Goal: Task Accomplishment & Management: Manage account settings

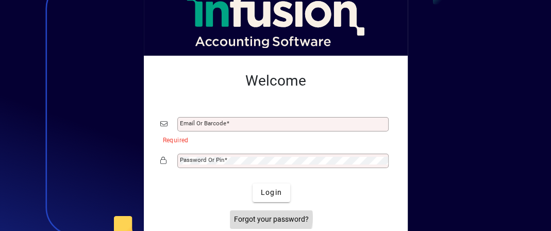
click at [268, 217] on span "Forgot your password?" at bounding box center [271, 219] width 75 height 11
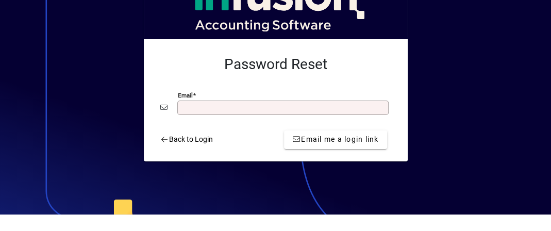
click at [277, 106] on input "Email" at bounding box center [284, 108] width 208 height 8
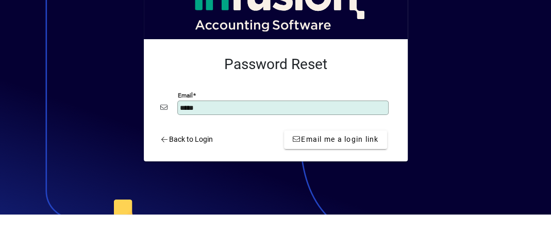
type input "**********"
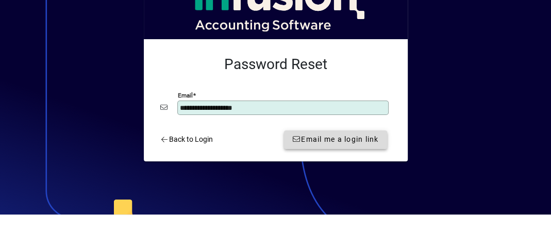
click at [299, 138] on span "Email me a login link" at bounding box center [335, 139] width 87 height 11
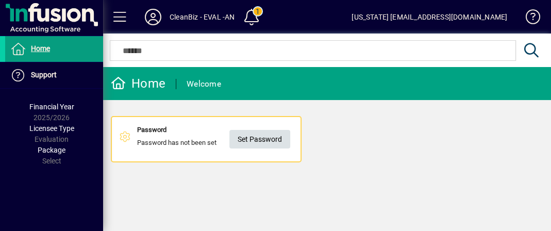
click at [278, 135] on span "Set Password" at bounding box center [260, 139] width 44 height 17
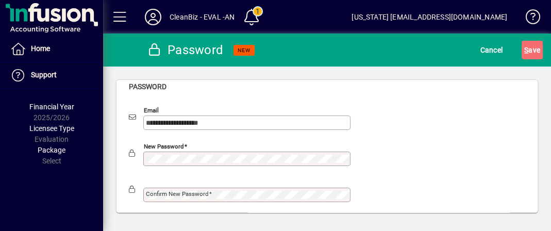
scroll to position [11, 0]
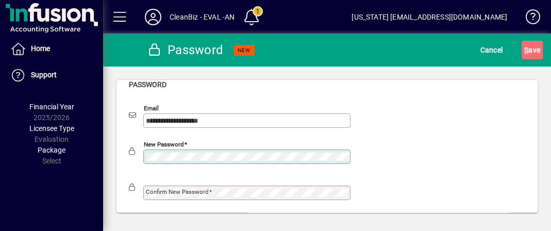
click at [152, 188] on mat-label "Confirm new password" at bounding box center [177, 191] width 63 height 7
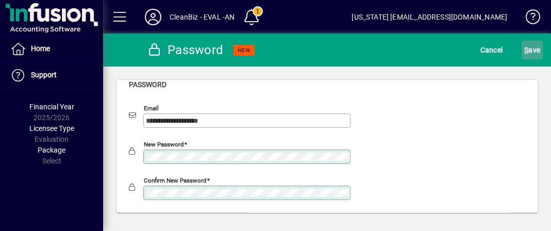
click at [531, 54] on span "S ave" at bounding box center [532, 50] width 16 height 17
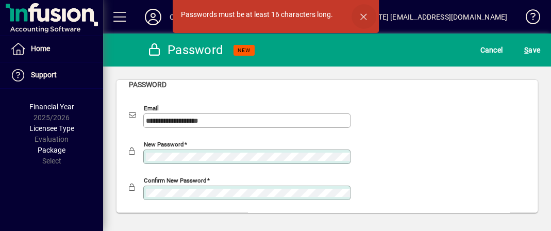
click at [361, 17] on span "button" at bounding box center [364, 16] width 25 height 25
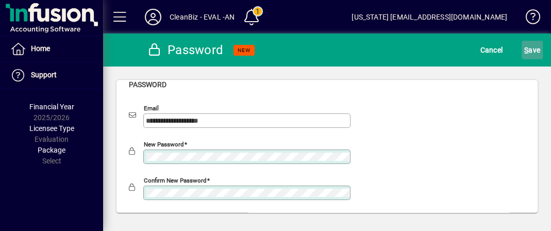
click at [526, 49] on span "S" at bounding box center [526, 50] width 4 height 8
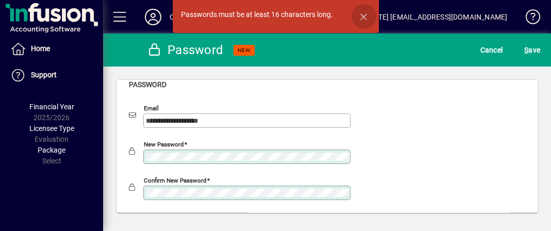
click at [361, 17] on span "button" at bounding box center [364, 16] width 25 height 25
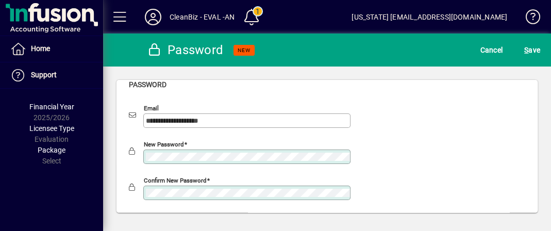
click at [402, 119] on div "**********" at bounding box center [327, 119] width 397 height 36
click at [149, 163] on mat-form-field "New password" at bounding box center [240, 157] width 222 height 36
click at [522, 48] on span "submit" at bounding box center [532, 50] width 21 height 25
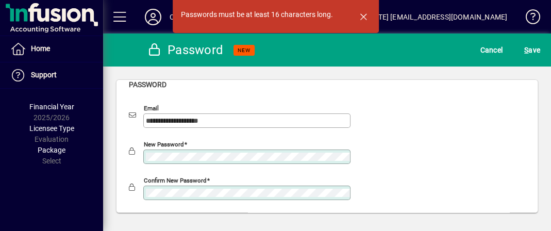
click at [123, 159] on div "**********" at bounding box center [327, 141] width 421 height 145
click at [117, 156] on div "**********" at bounding box center [327, 141] width 421 height 145
click at [528, 50] on span "S" at bounding box center [526, 50] width 4 height 8
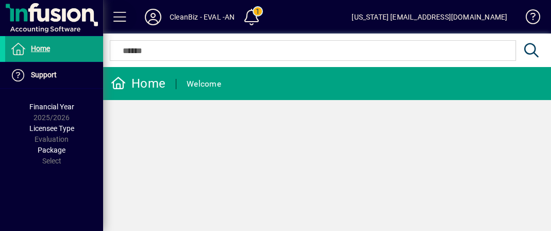
click at [123, 12] on span at bounding box center [120, 17] width 25 height 25
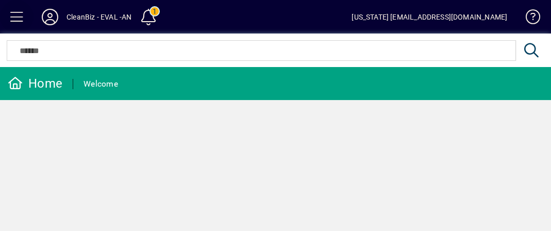
click at [18, 15] on span at bounding box center [17, 17] width 25 height 25
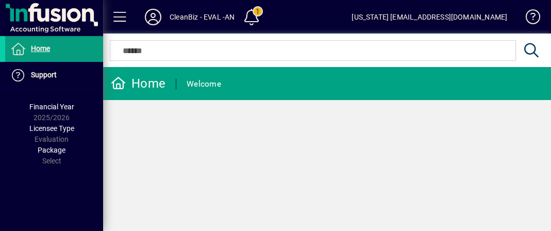
click at [207, 83] on div "Welcome" at bounding box center [204, 84] width 35 height 17
drag, startPoint x: 172, startPoint y: 77, endPoint x: 163, endPoint y: 76, distance: 9.3
click at [163, 76] on div "Home Welcome" at bounding box center [163, 83] width 121 height 33
click at [138, 88] on div "Home" at bounding box center [138, 83] width 55 height 17
click at [219, 126] on div "Home Welcome" at bounding box center [327, 149] width 448 height 164
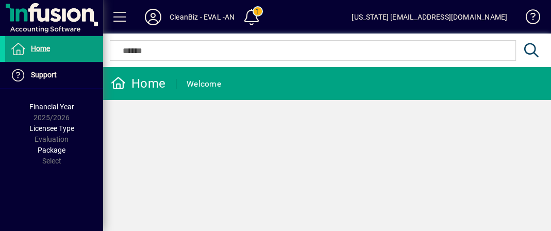
click at [207, 13] on div "CleanBiz - EVAL -AN" at bounding box center [202, 17] width 65 height 17
click at [164, 14] on span at bounding box center [153, 17] width 33 height 25
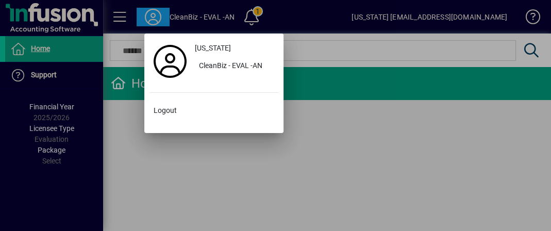
click at [257, 16] on div at bounding box center [275, 115] width 551 height 231
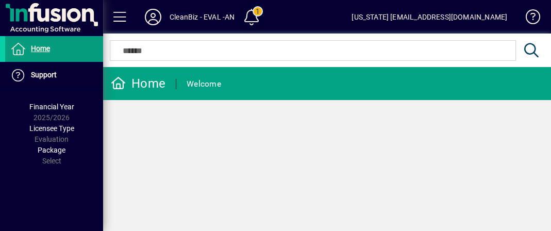
click at [253, 15] on span at bounding box center [251, 17] width 25 height 25
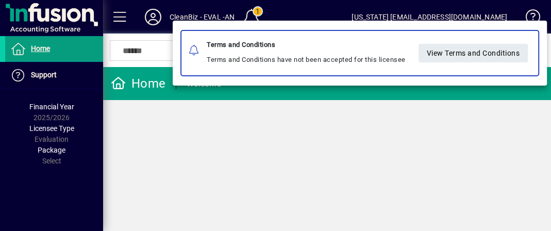
click at [256, 13] on div at bounding box center [275, 115] width 551 height 231
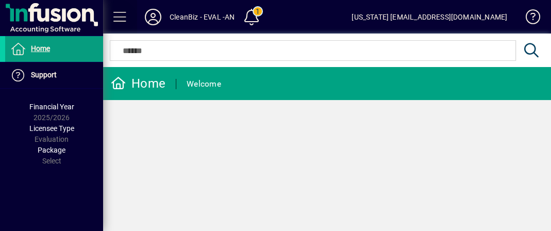
click at [123, 15] on span at bounding box center [120, 17] width 25 height 25
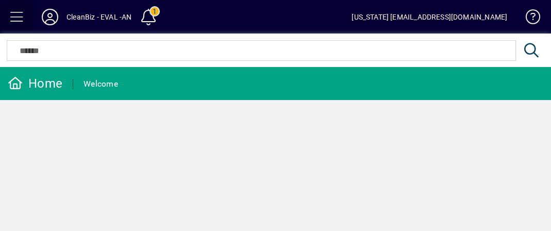
click at [14, 16] on span at bounding box center [17, 17] width 25 height 25
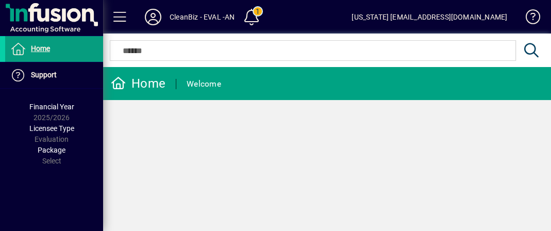
drag, startPoint x: 64, startPoint y: 138, endPoint x: 55, endPoint y: 143, distance: 10.2
click at [63, 138] on div "Licensee Type Evaluation" at bounding box center [51, 134] width 103 height 22
drag, startPoint x: 49, startPoint y: 110, endPoint x: 50, endPoint y: 104, distance: 5.7
click at [49, 108] on div "Financial Year 2025/2026" at bounding box center [51, 113] width 103 height 22
click at [50, 104] on span "Financial Year" at bounding box center [51, 107] width 45 height 8
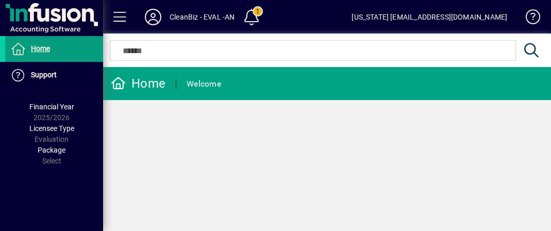
click at [126, 138] on div "Home Welcome" at bounding box center [327, 149] width 448 height 164
click at [243, 152] on div "Home Welcome" at bounding box center [327, 149] width 448 height 164
click at [532, 17] on span at bounding box center [528, 19] width 25 height 25
click at [180, 15] on div "CleanBiz - EVAL -AN" at bounding box center [202, 17] width 65 height 17
click at [147, 11] on icon at bounding box center [153, 17] width 21 height 17
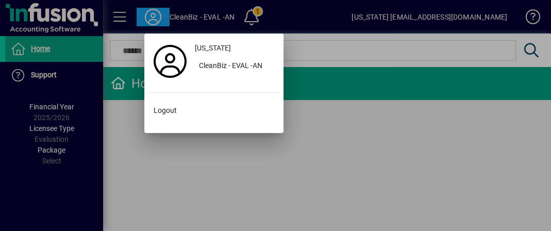
click at [123, 20] on div at bounding box center [275, 115] width 551 height 231
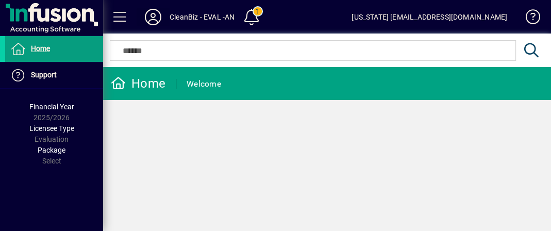
click at [123, 20] on span at bounding box center [120, 17] width 25 height 25
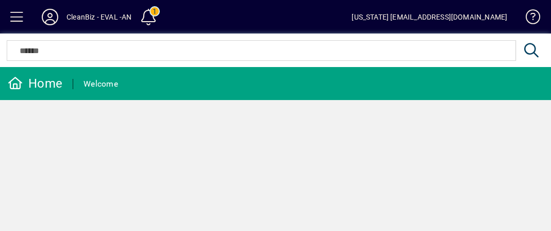
click at [10, 12] on span at bounding box center [17, 17] width 25 height 25
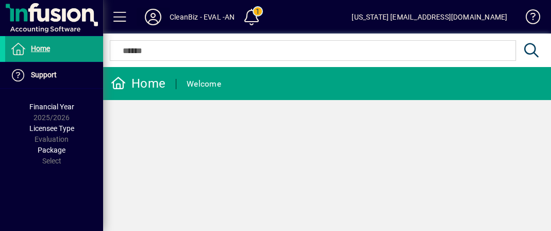
click at [154, 15] on icon at bounding box center [153, 17] width 21 height 17
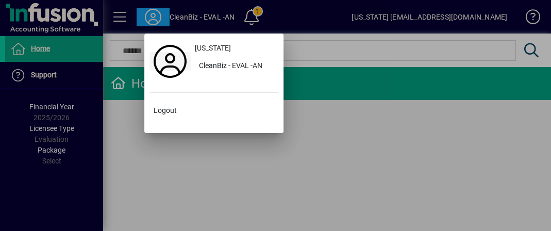
click at [184, 57] on icon at bounding box center [170, 61] width 33 height 33
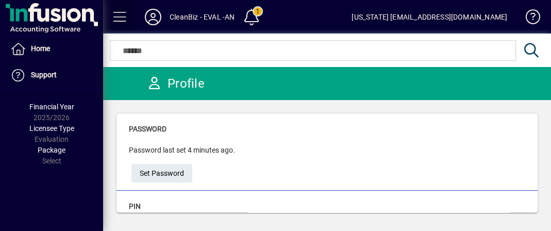
click at [118, 18] on span at bounding box center [120, 17] width 25 height 25
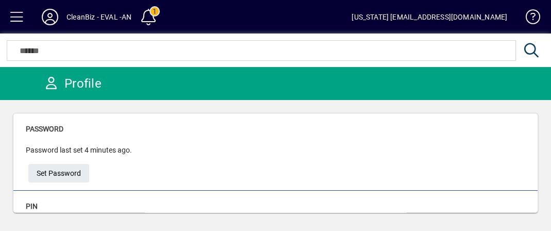
click at [56, 18] on icon at bounding box center [50, 17] width 21 height 17
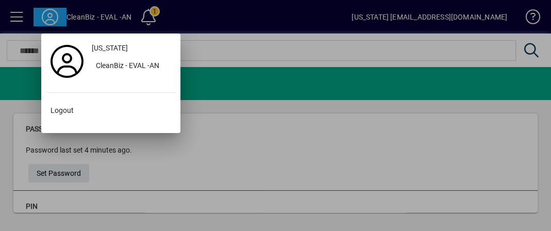
click at [252, 13] on div at bounding box center [275, 115] width 551 height 231
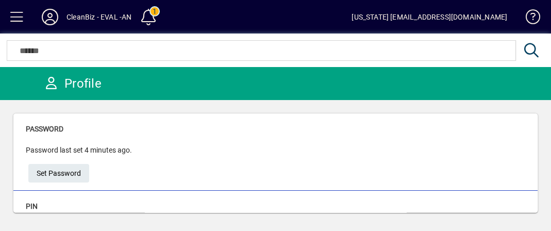
click at [92, 17] on div "CleanBiz - EVAL -AN" at bounding box center [99, 17] width 65 height 17
click at [235, 12] on mat-toolbar-row "CleanBiz - EVAL -AN 1 [US_STATE] [EMAIL_ADDRESS][DOMAIN_NAME]" at bounding box center [275, 17] width 551 height 34
click at [41, 16] on icon at bounding box center [50, 17] width 21 height 17
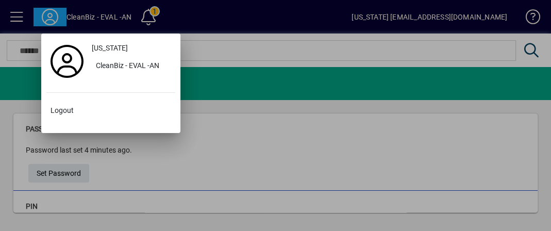
drag, startPoint x: 84, startPoint y: 24, endPoint x: 83, endPoint y: 19, distance: 5.2
click at [83, 24] on div at bounding box center [275, 115] width 551 height 231
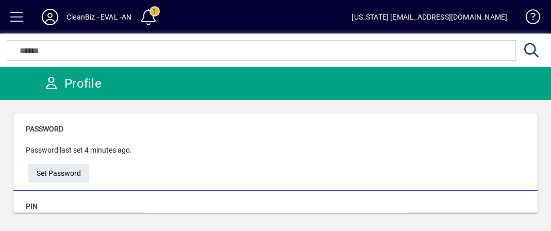
click at [83, 16] on div "CleanBiz - EVAL -AN" at bounding box center [99, 17] width 65 height 17
click at [117, 15] on div "CleanBiz - EVAL -AN" at bounding box center [99, 17] width 65 height 17
click at [56, 17] on icon at bounding box center [50, 17] width 21 height 17
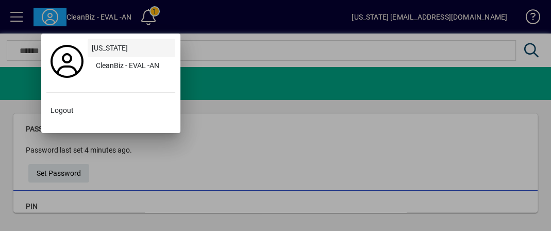
click at [97, 47] on span "[US_STATE]" at bounding box center [110, 48] width 36 height 11
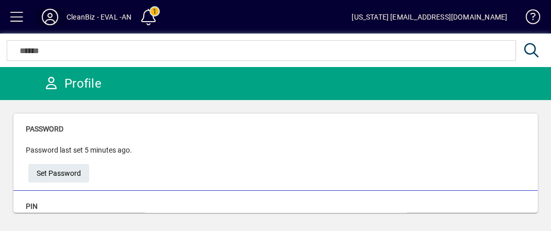
click at [90, 17] on div "CleanBiz - EVAL -AN" at bounding box center [99, 17] width 65 height 17
click at [52, 15] on icon at bounding box center [50, 17] width 21 height 17
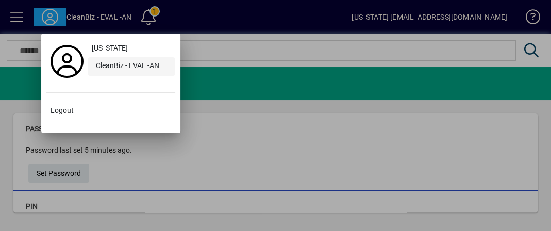
click at [122, 66] on div "CleanBiz - EVAL -AN" at bounding box center [132, 66] width 88 height 19
click at [120, 65] on div "CleanBiz - EVAL -AN" at bounding box center [132, 66] width 88 height 19
click at [14, 15] on div at bounding box center [275, 115] width 551 height 231
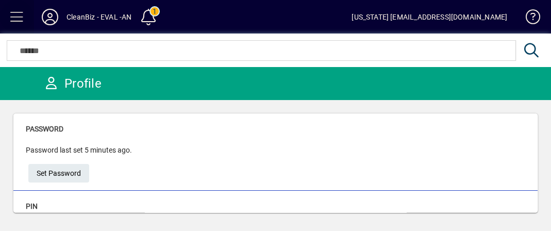
click at [9, 14] on span at bounding box center [17, 17] width 25 height 25
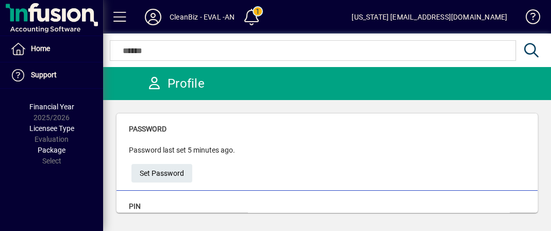
click at [279, 26] on mat-toolbar-row "CleanBiz - EVAL -AN 1 [US_STATE] [EMAIL_ADDRESS][DOMAIN_NAME]" at bounding box center [327, 17] width 448 height 34
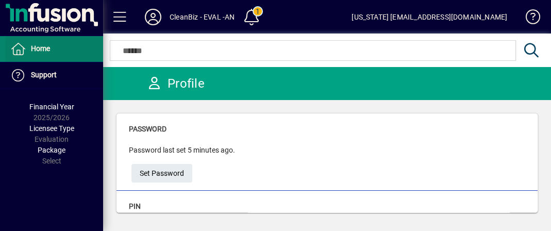
click at [52, 47] on span at bounding box center [54, 49] width 98 height 25
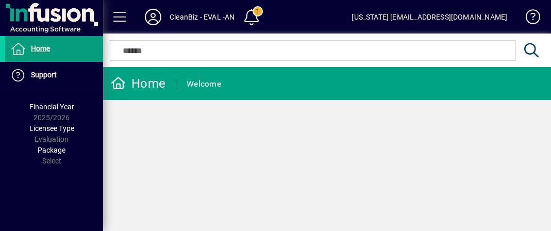
click at [153, 16] on icon at bounding box center [153, 17] width 21 height 17
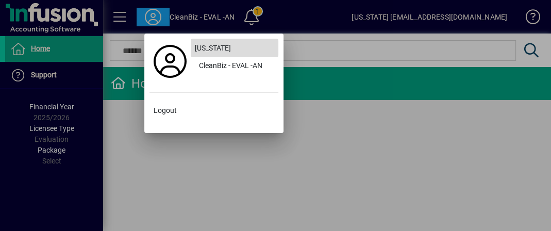
click at [221, 48] on span at bounding box center [235, 48] width 88 height 25
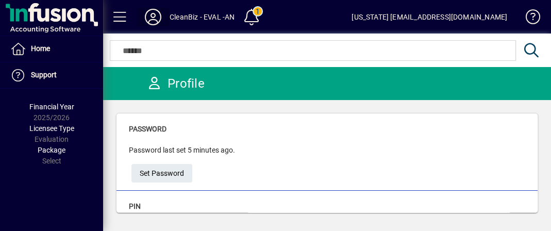
click at [151, 16] on icon at bounding box center [153, 17] width 21 height 17
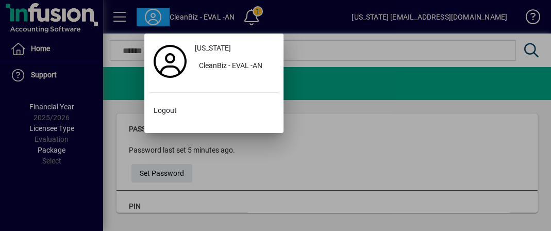
click at [306, 13] on div at bounding box center [275, 115] width 551 height 231
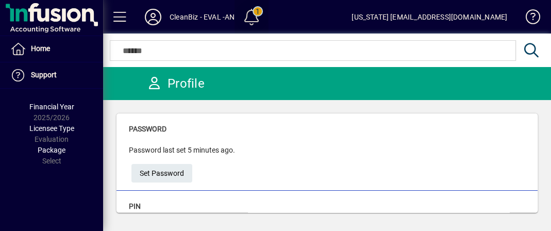
click at [251, 15] on span at bounding box center [251, 17] width 25 height 25
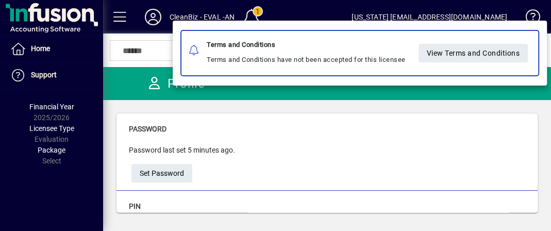
click at [251, 15] on div at bounding box center [275, 115] width 551 height 231
